Goal: Task Accomplishment & Management: Use online tool/utility

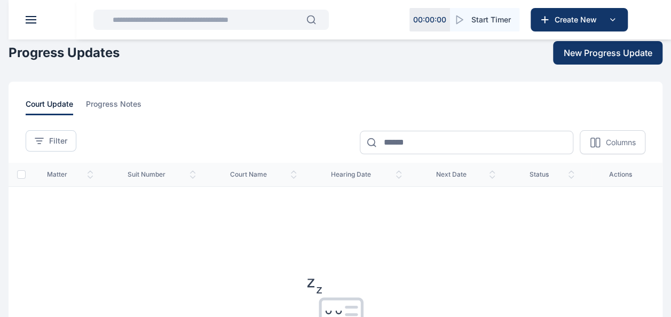
click at [29, 23] on header at bounding box center [344, 19] width 671 height 39
click at [32, 19] on button at bounding box center [31, 19] width 11 height 7
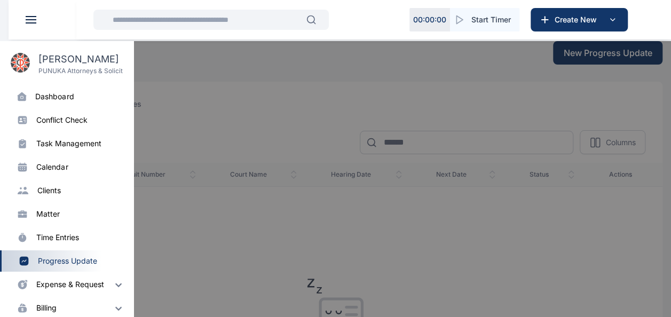
click at [49, 94] on div "dashboard" at bounding box center [54, 96] width 38 height 11
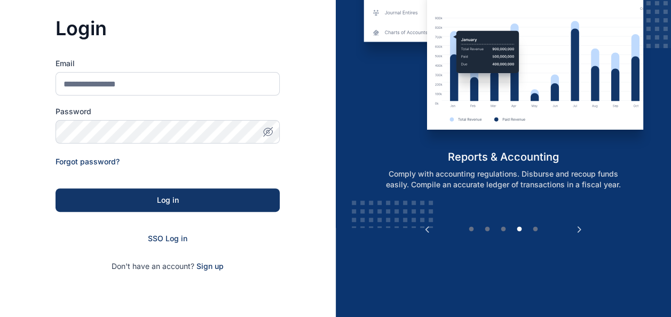
scroll to position [90, 0]
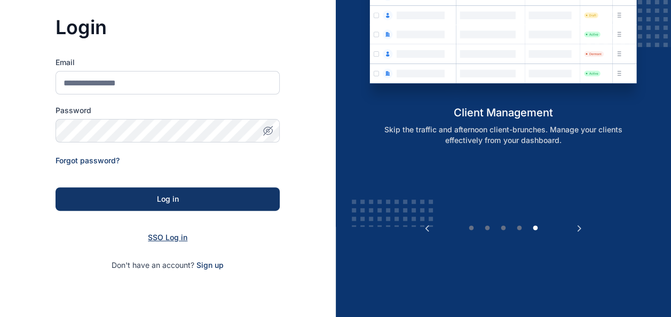
click at [181, 235] on span "SSO Log in" at bounding box center [167, 237] width 39 height 9
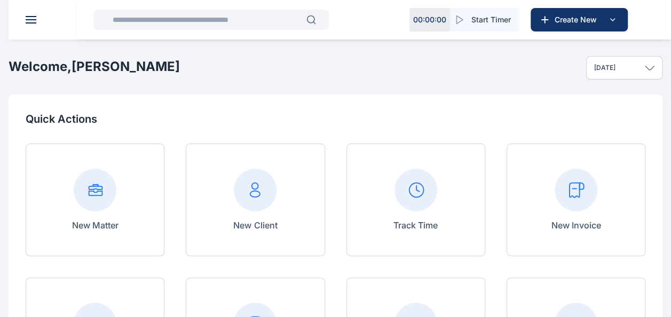
click at [28, 21] on button at bounding box center [31, 19] width 11 height 7
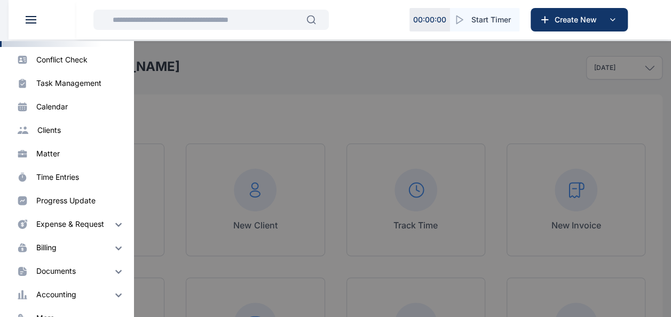
scroll to position [63, 0]
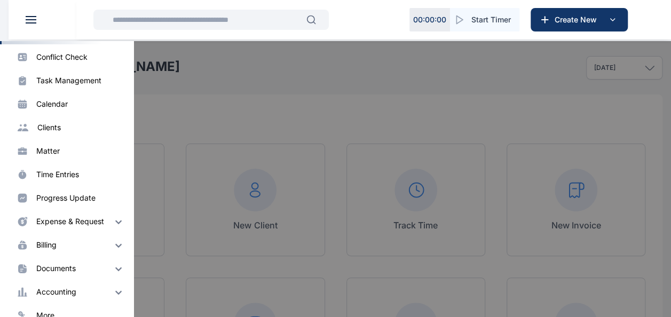
click at [86, 218] on div "expense & request" at bounding box center [70, 221] width 68 height 11
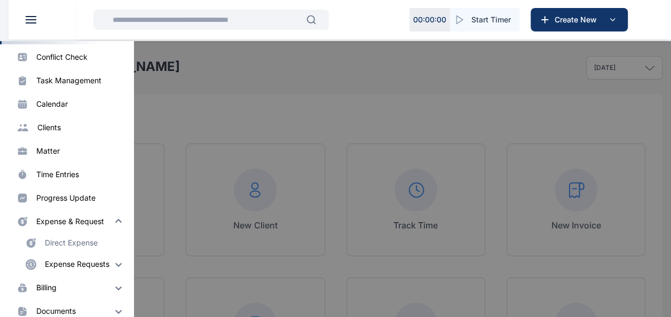
click at [81, 245] on div "Direct Expense" at bounding box center [71, 242] width 53 height 11
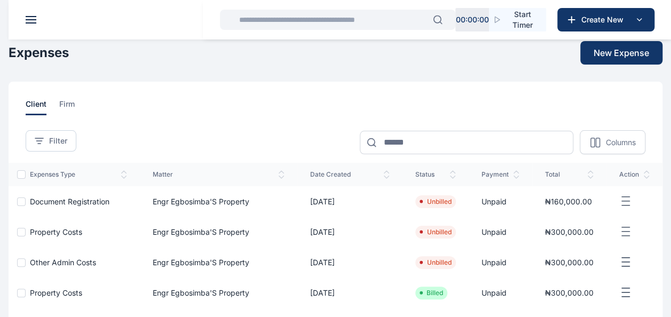
click at [37, 18] on header at bounding box center [344, 19] width 671 height 39
click at [28, 19] on span at bounding box center [31, 19] width 11 height 1
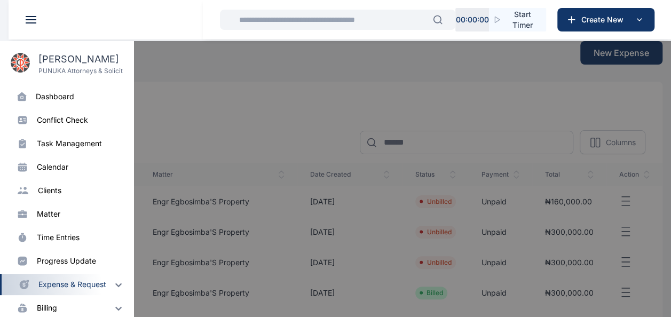
click at [70, 284] on div "expense & request" at bounding box center [72, 284] width 68 height 11
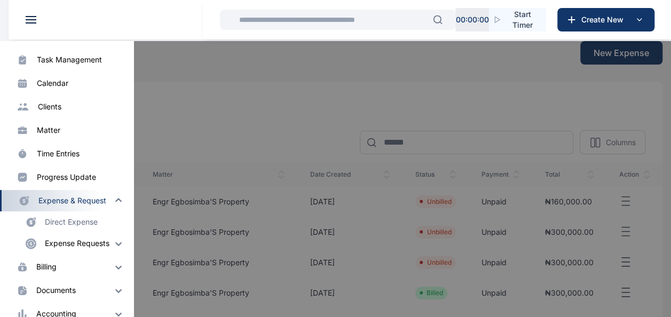
scroll to position [84, 0]
click at [83, 245] on div "Expense Requests" at bounding box center [77, 242] width 65 height 11
click at [81, 261] on p "Expense Request" at bounding box center [88, 263] width 91 height 21
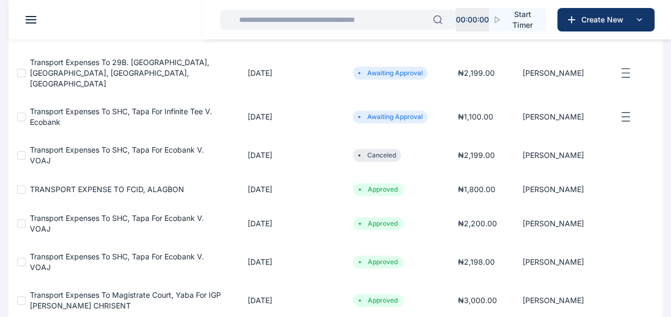
scroll to position [174, 0]
